Goal: Information Seeking & Learning: Find specific fact

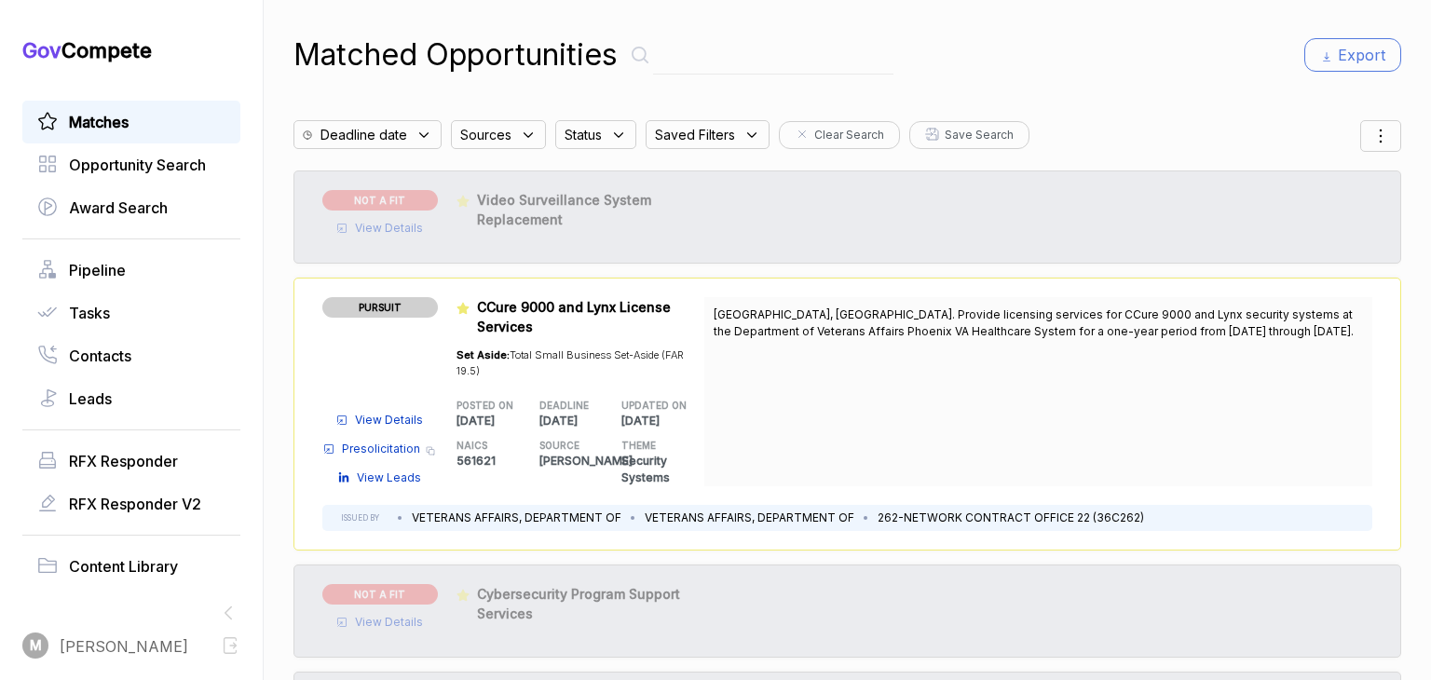
click at [704, 53] on input "text" at bounding box center [773, 55] width 240 height 38
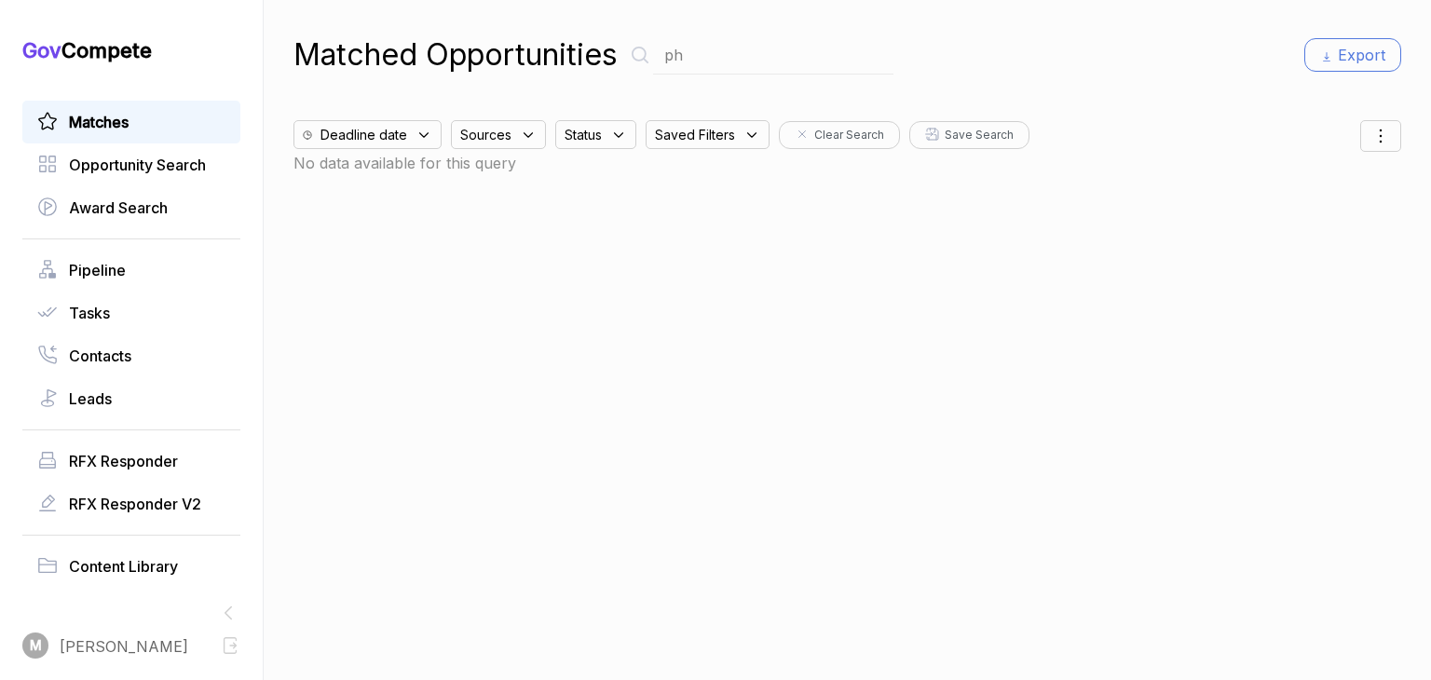
type input "p"
type input "lynx"
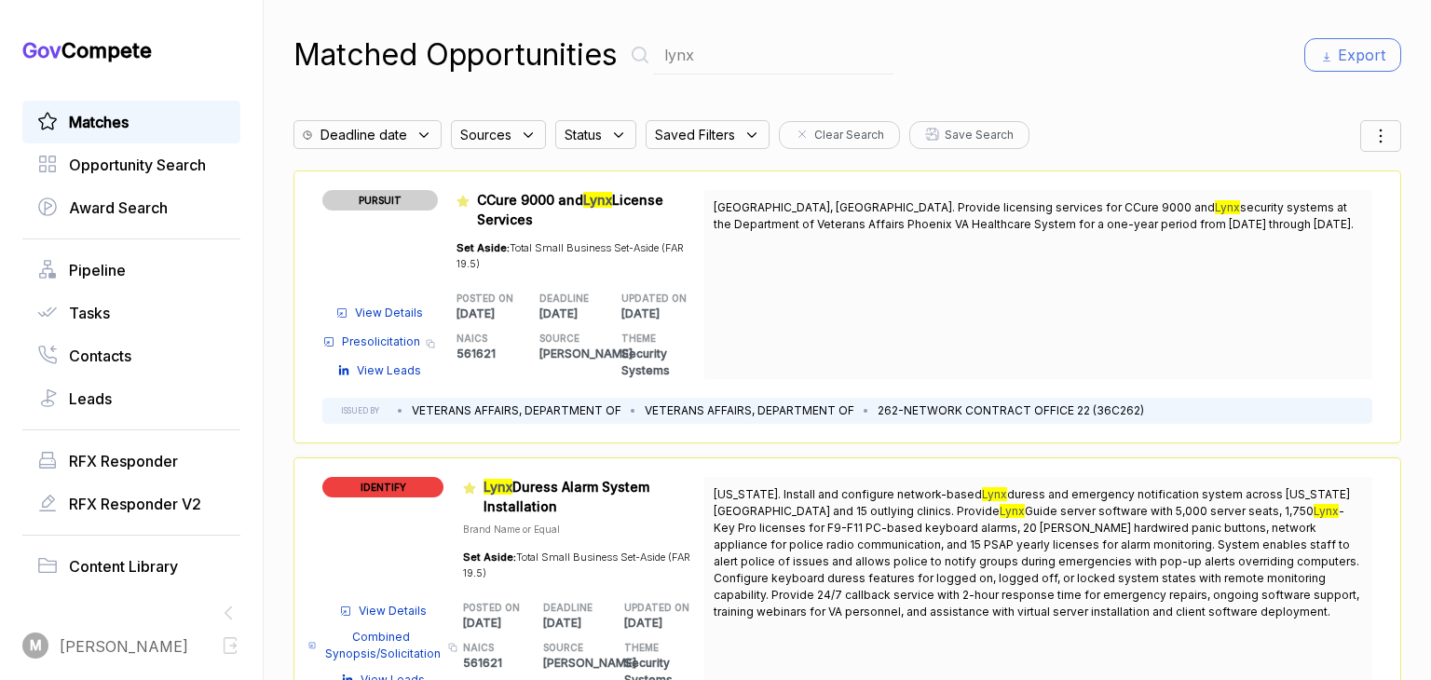
click at [396, 314] on span "View Details" at bounding box center [389, 313] width 68 height 17
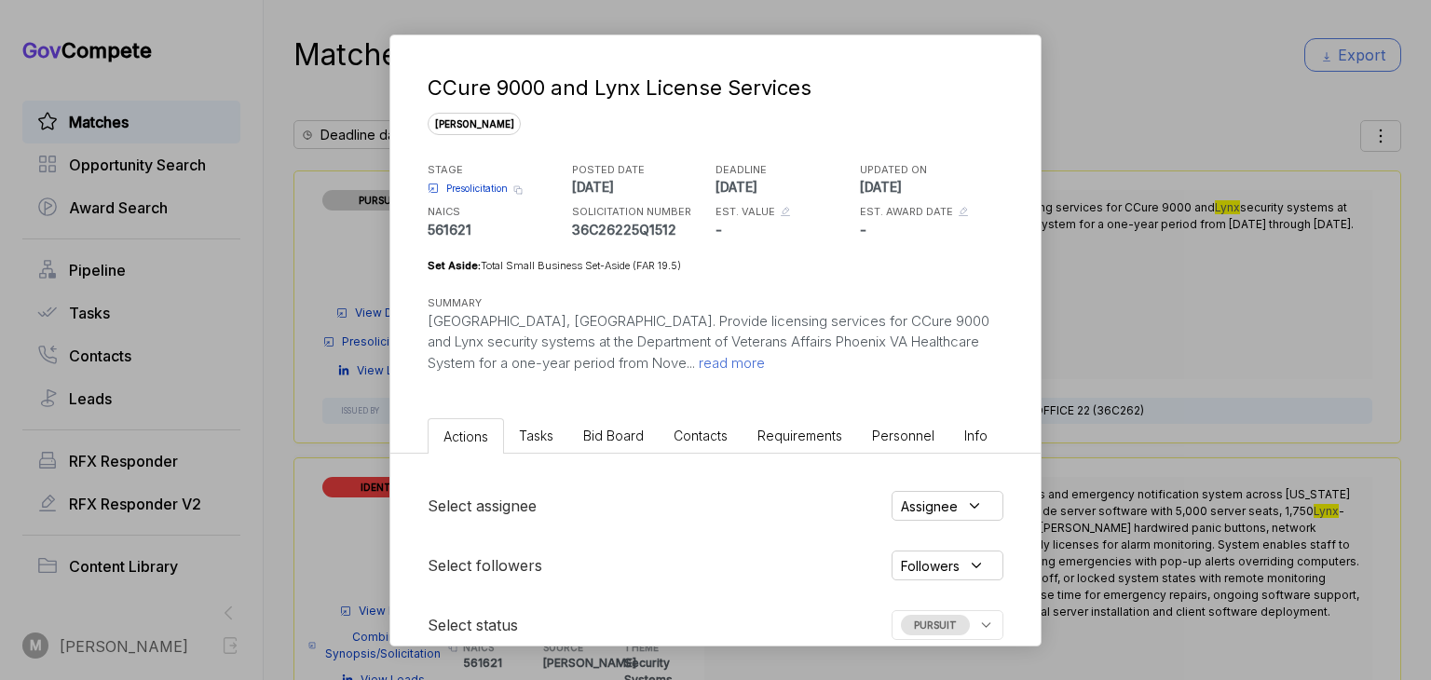
click at [369, 336] on div "CCure 9000 and Lynx License Services [PERSON_NAME] STAGE Presolicitation Copy l…" at bounding box center [715, 340] width 1431 height 680
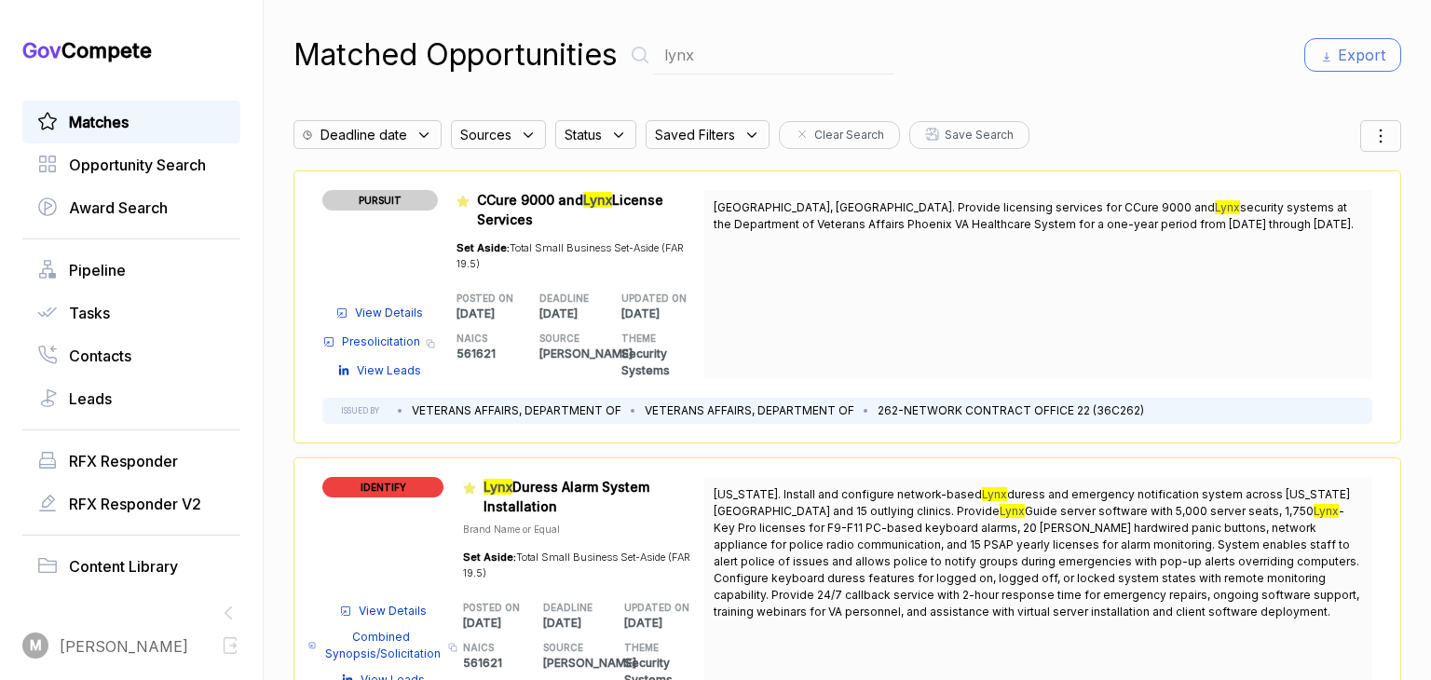
click at [369, 336] on span "Presolicitation" at bounding box center [381, 342] width 78 height 17
